Goal: Task Accomplishment & Management: Manage account settings

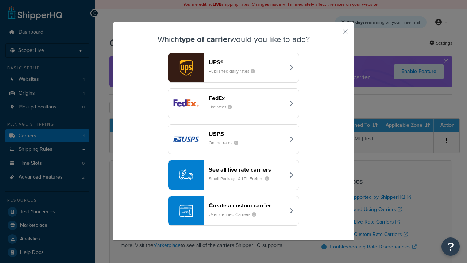
click at [234, 103] on div "FedEx List rates" at bounding box center [247, 104] width 76 height 18
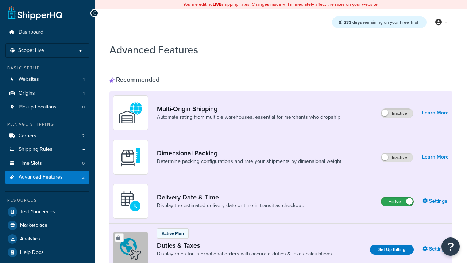
click at [398, 202] on label "Active" at bounding box center [398, 201] width 32 height 9
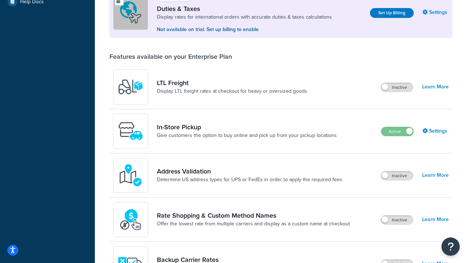
scroll to position [223, 0]
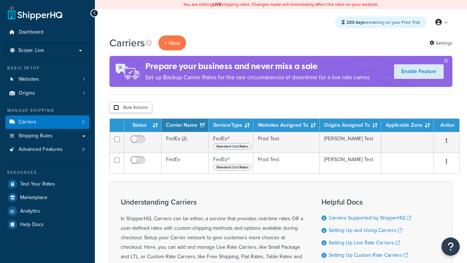
click at [116, 107] on input "checkbox" at bounding box center [116, 107] width 5 height 5
checkbox input "true"
click at [0, 0] on button "Delete" at bounding box center [0, 0] width 0 height 0
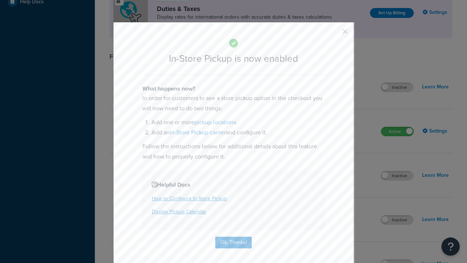
click at [334, 34] on button "button" at bounding box center [335, 34] width 2 height 2
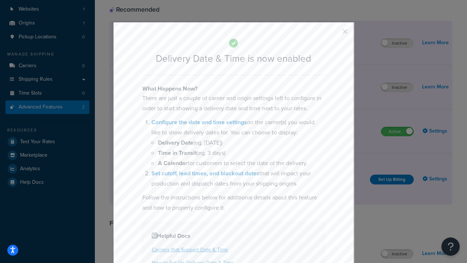
click at [334, 34] on button "button" at bounding box center [335, 34] width 2 height 2
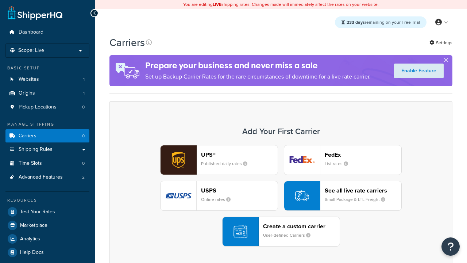
click at [281, 231] on div "Create a custom carrier User-defined Carriers" at bounding box center [301, 232] width 77 height 18
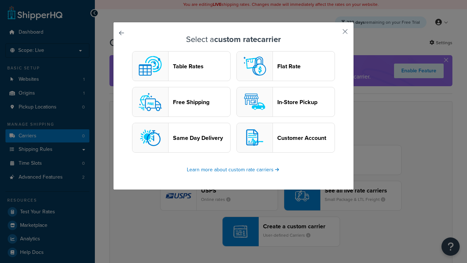
click at [286, 102] on header "In-Store Pickup" at bounding box center [305, 102] width 57 height 7
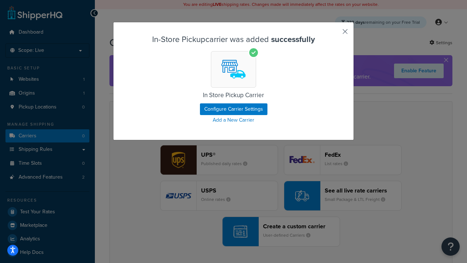
click at [334, 34] on button "button" at bounding box center [335, 34] width 2 height 2
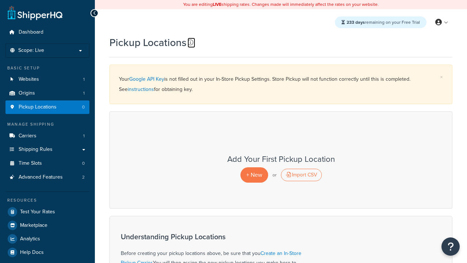
click at [190, 42] on icon at bounding box center [191, 42] width 6 height 6
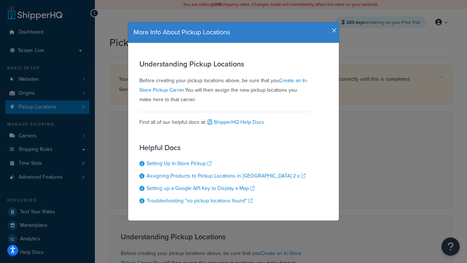
click at [333, 28] on icon "button" at bounding box center [334, 30] width 5 height 7
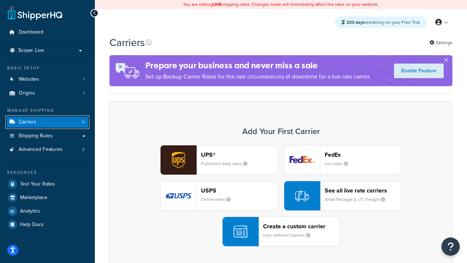
click at [80, 118] on link "Carriers 0" at bounding box center [47, 122] width 84 height 14
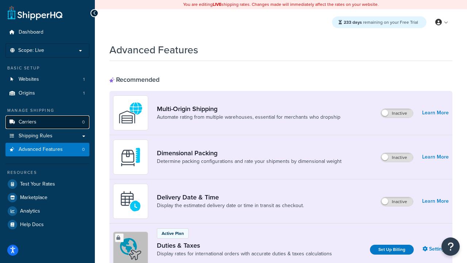
click at [61, 122] on link "Carriers 0" at bounding box center [47, 122] width 84 height 14
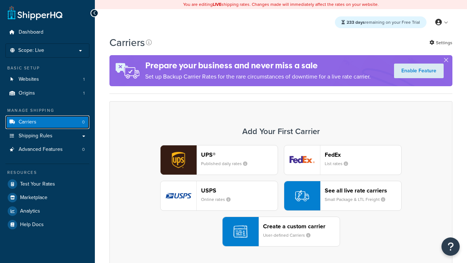
click at [42, 126] on link "Carriers 0" at bounding box center [47, 122] width 84 height 14
